Goal: Find contact information: Find contact information

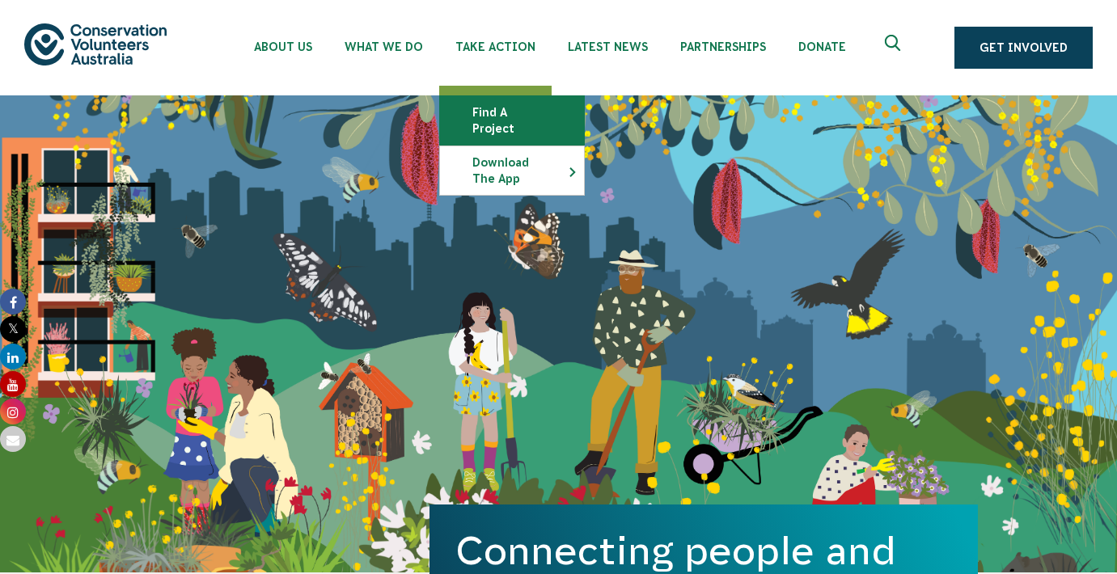
click at [505, 101] on link "Find a project" at bounding box center [512, 120] width 144 height 49
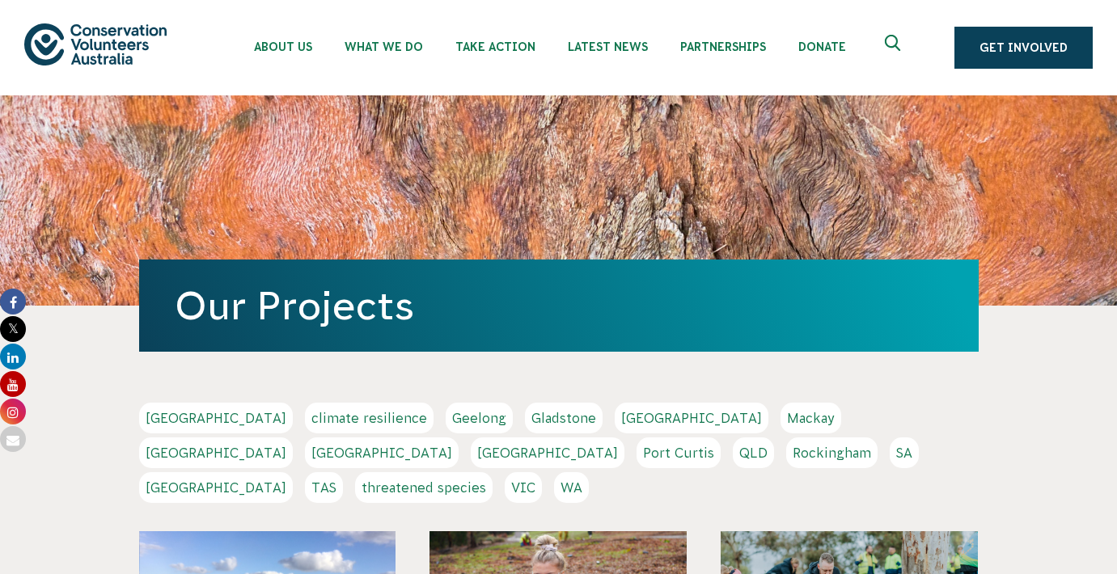
click at [890, 455] on link "SA" at bounding box center [904, 453] width 29 height 31
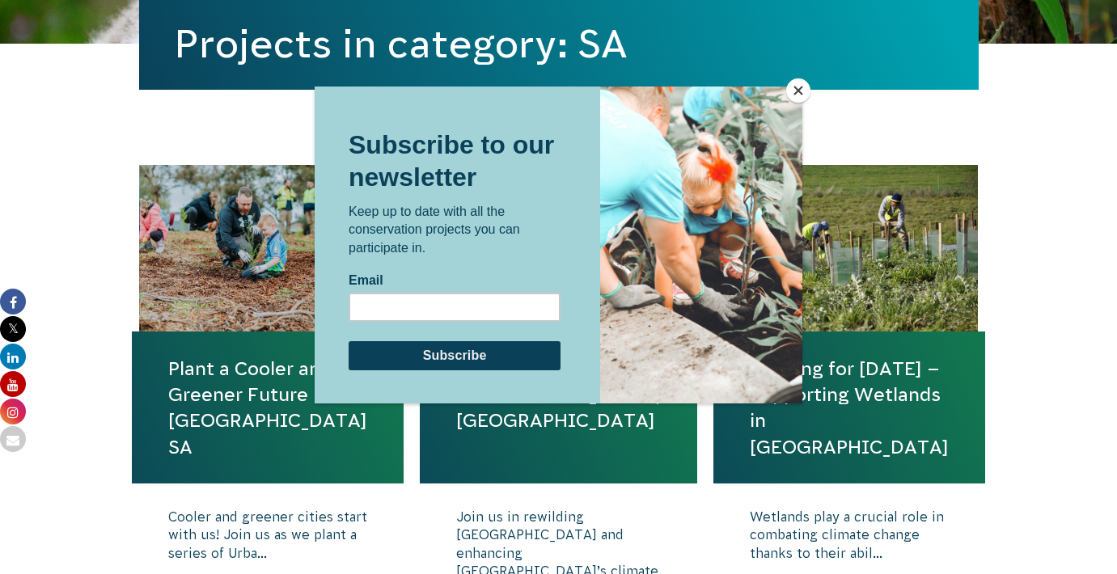
scroll to position [456, 0]
click at [137, 520] on div at bounding box center [558, 287] width 1117 height 574
click at [799, 87] on button "Close" at bounding box center [798, 90] width 24 height 24
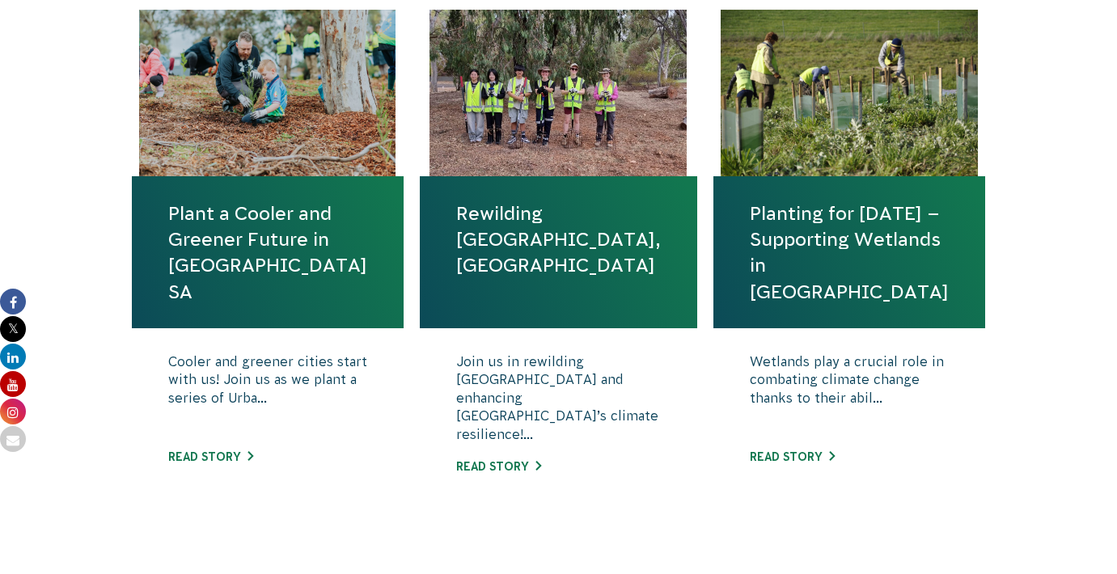
scroll to position [610, 0]
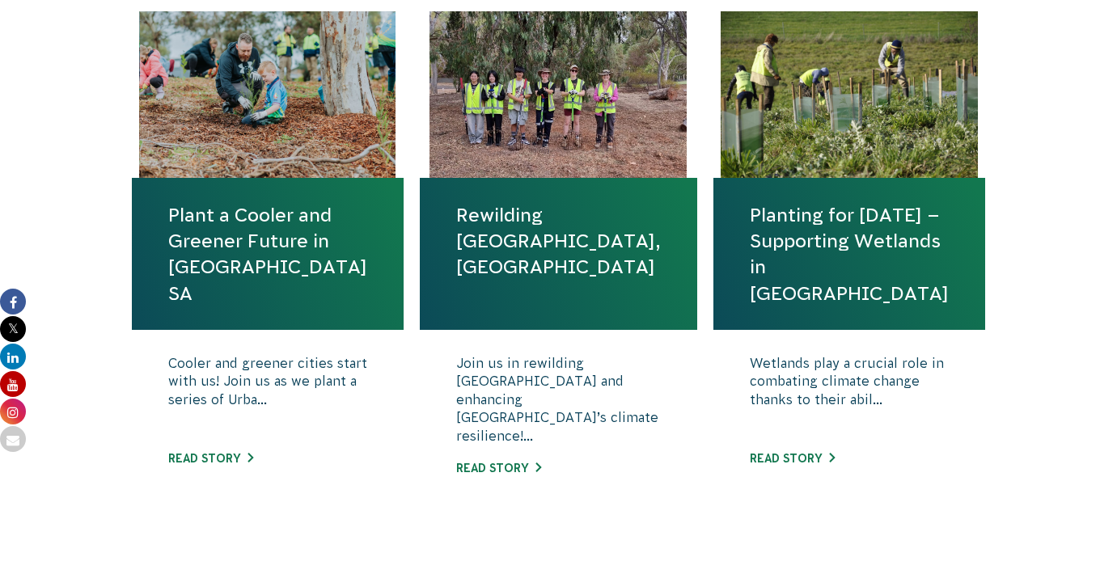
click at [875, 266] on link "Planting for Tomorrow – Supporting Wetlands in SA" at bounding box center [849, 254] width 199 height 104
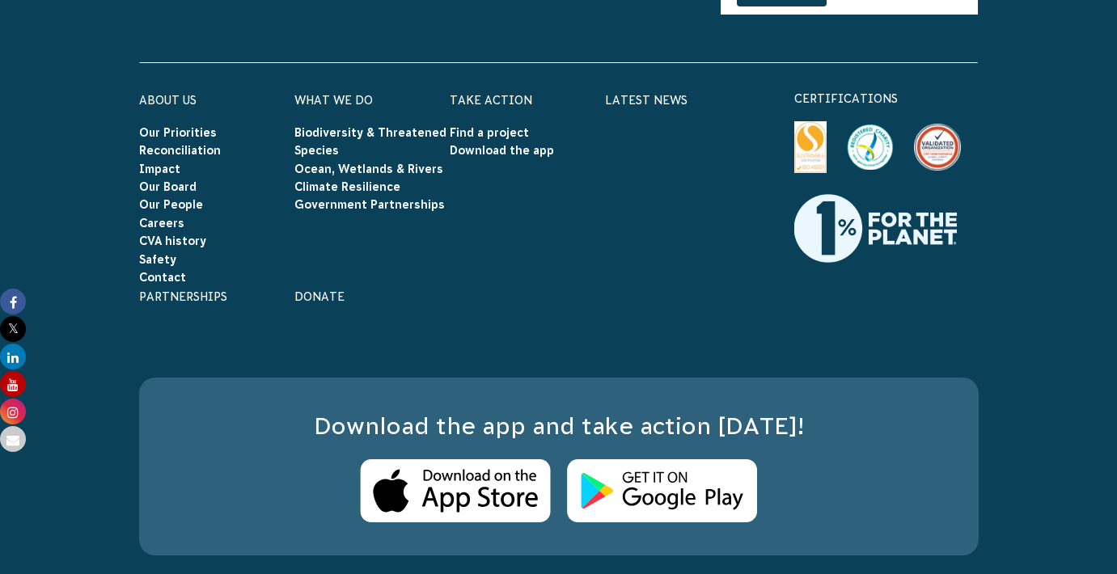
scroll to position [2708, 0]
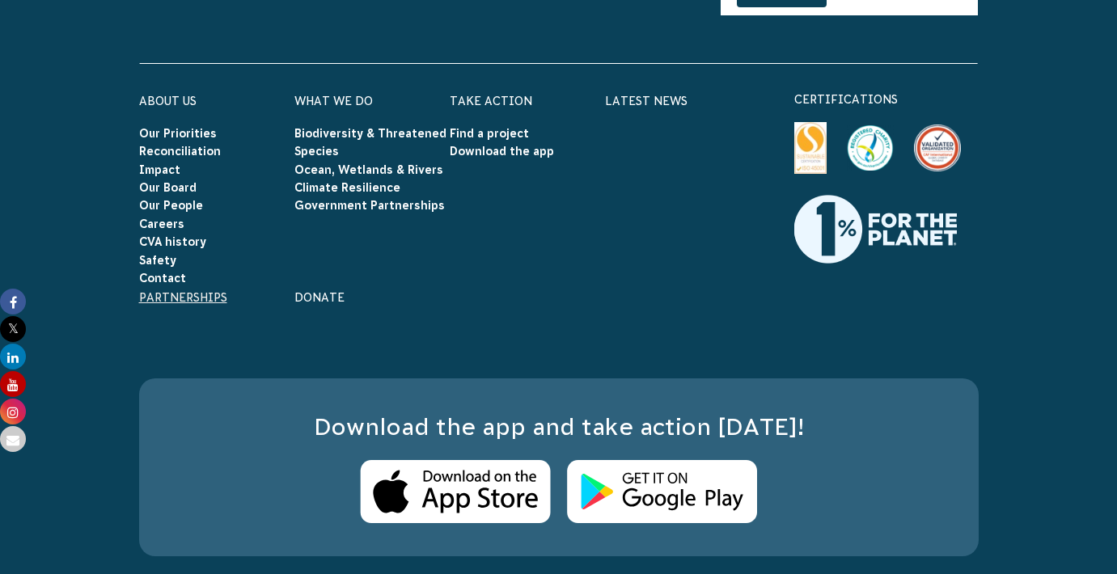
click at [174, 291] on link "Partnerships" at bounding box center [183, 297] width 88 height 13
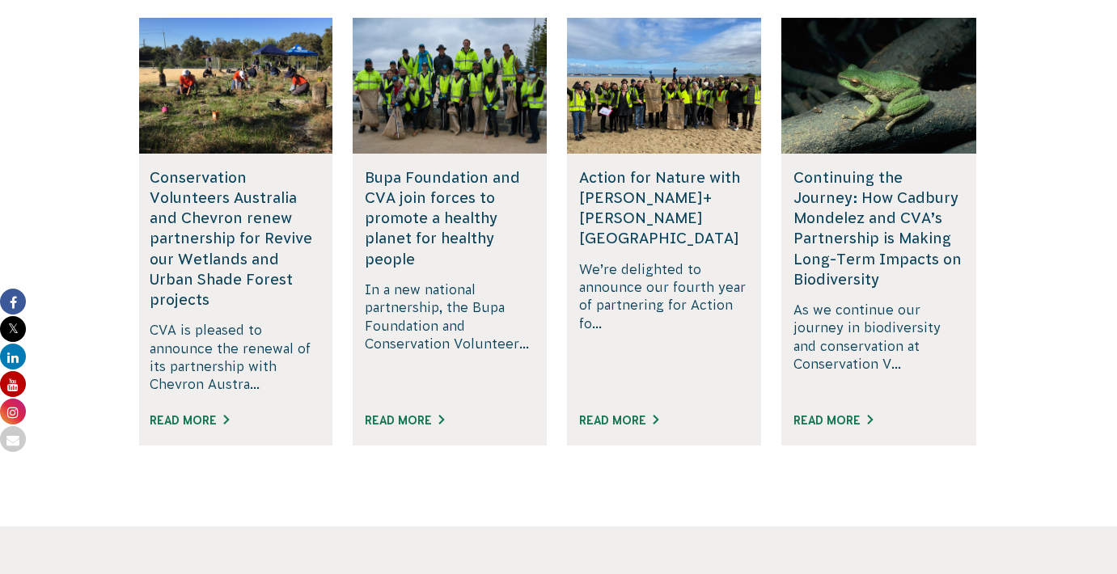
scroll to position [2833, 0]
click at [169, 414] on link "Read More" at bounding box center [189, 420] width 79 height 13
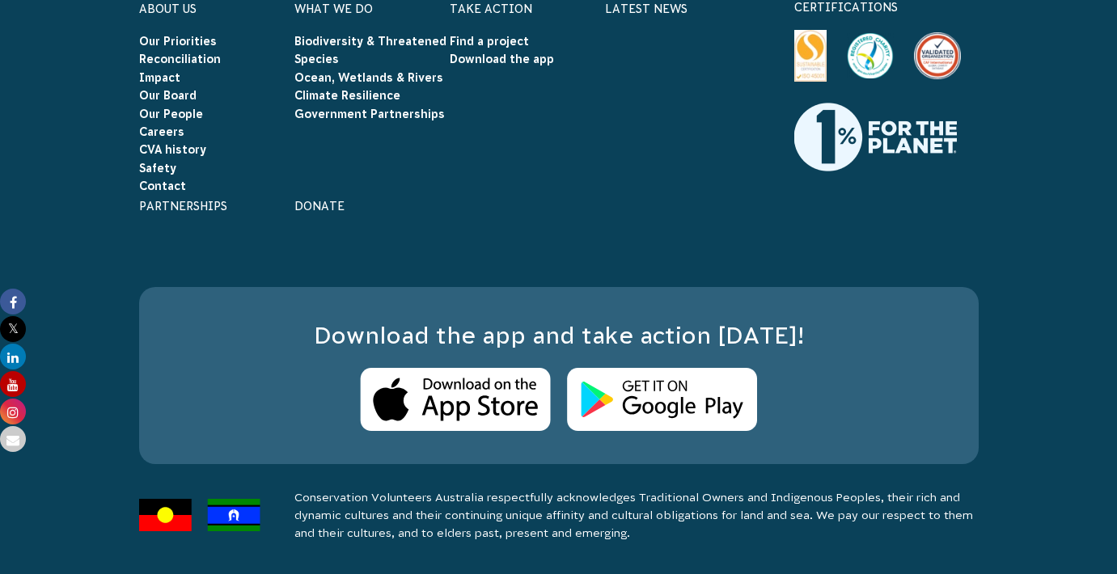
scroll to position [13459, 0]
click at [146, 193] on link "Contact" at bounding box center [162, 186] width 47 height 13
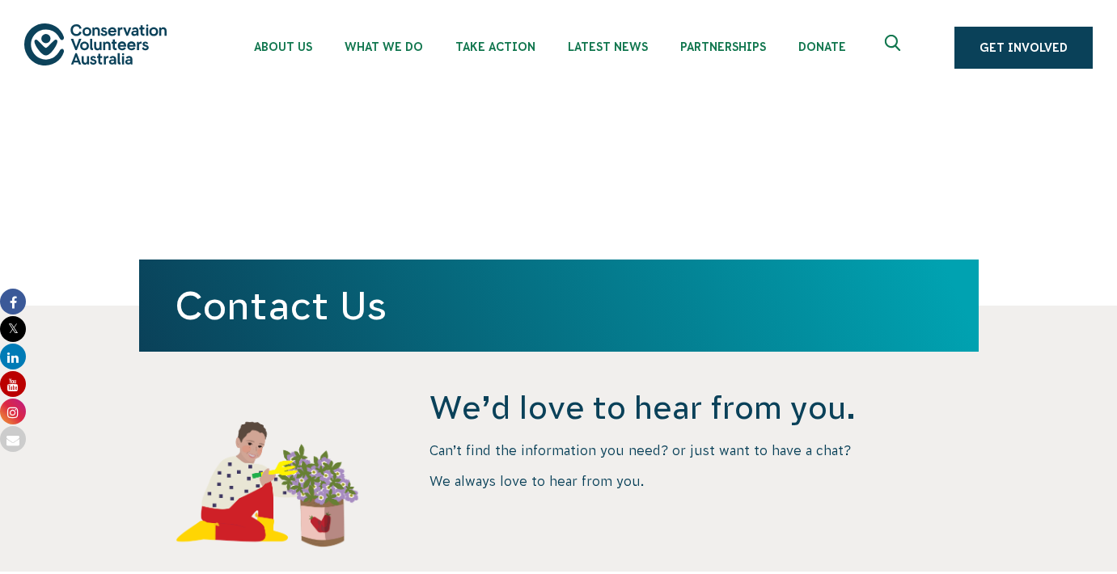
scroll to position [6, 0]
